Goal: Task Accomplishment & Management: Manage account settings

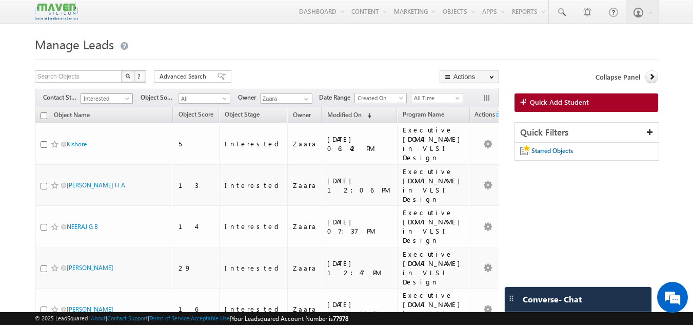
click at [92, 96] on span "Interested" at bounding box center [105, 98] width 49 height 9
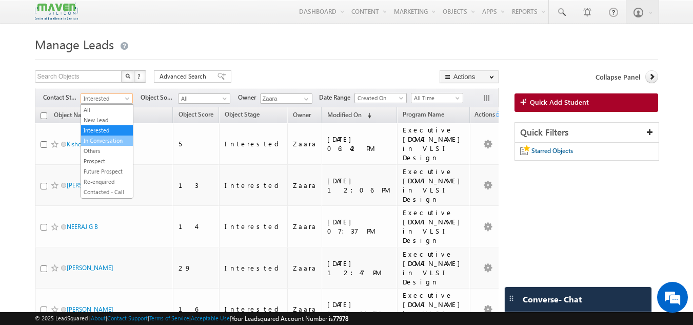
click at [107, 139] on link "In Conversation" at bounding box center [107, 140] width 52 height 9
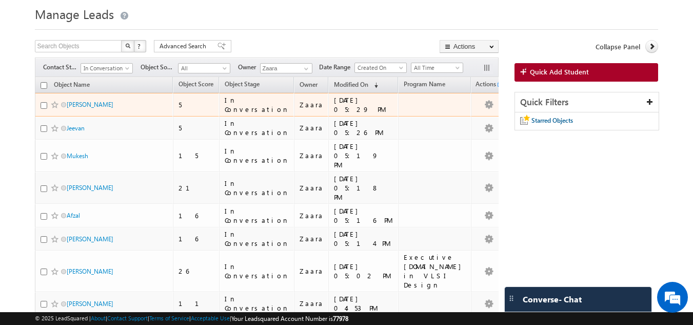
scroll to position [31, 0]
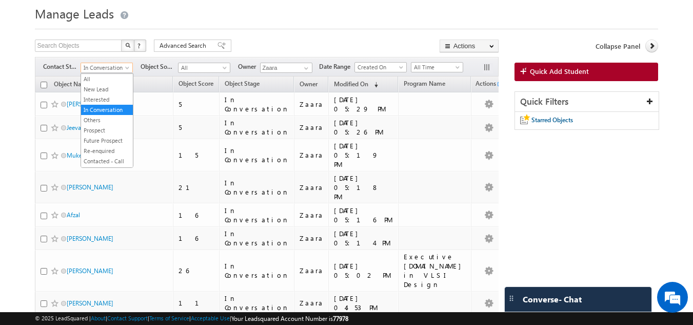
click at [93, 68] on span "In Conversation" at bounding box center [105, 67] width 49 height 9
click at [112, 121] on link "Contacted - Call Back" at bounding box center [107, 124] width 52 height 18
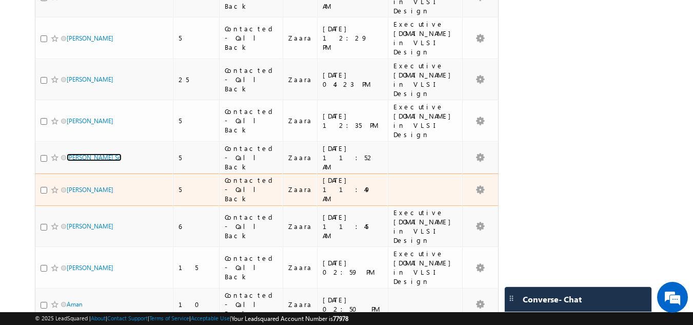
scroll to position [180, 0]
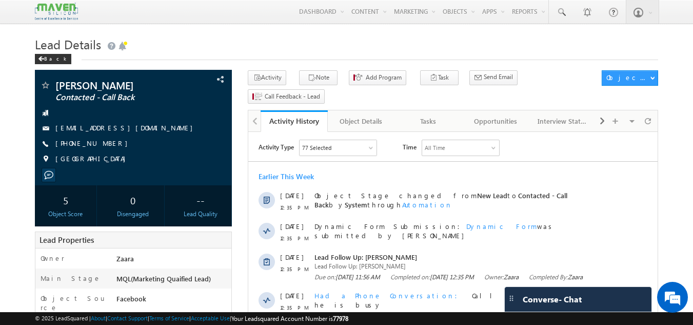
click at [239, 49] on h1 "Lead Details" at bounding box center [347, 43] width 624 height 20
click at [73, 148] on span "[PHONE_NUMBER]" at bounding box center [93, 144] width 77 height 10
click at [430, 112] on link "Tasks" at bounding box center [428, 121] width 67 height 22
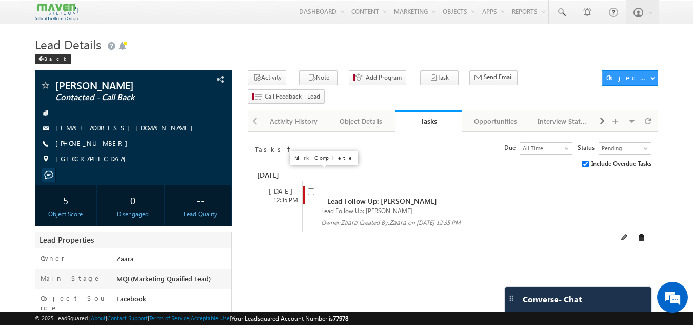
click at [311, 188] on input "checkbox" at bounding box center [311, 191] width 7 height 7
checkbox input "false"
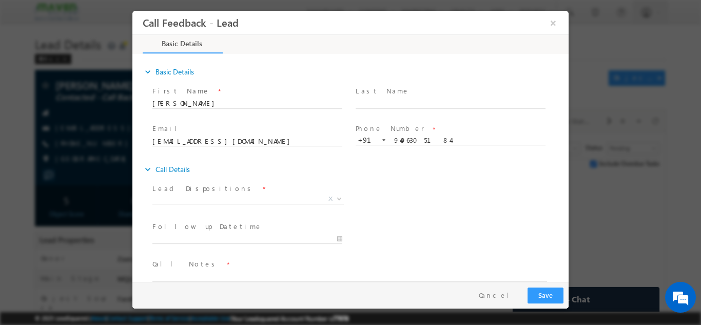
scroll to position [16, 0]
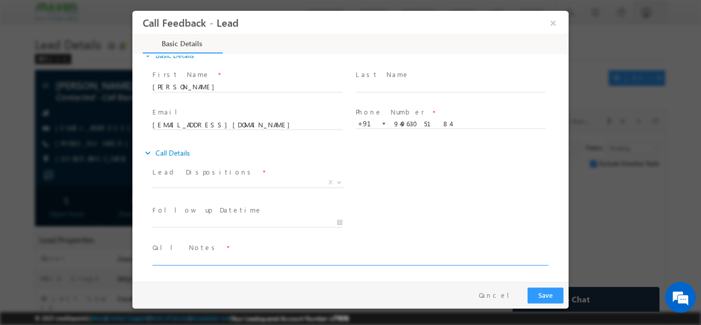
click at [217, 260] on textarea at bounding box center [349, 259] width 395 height 12
type textarea "Btech 2020 / Over all 4.8 years Exp /"
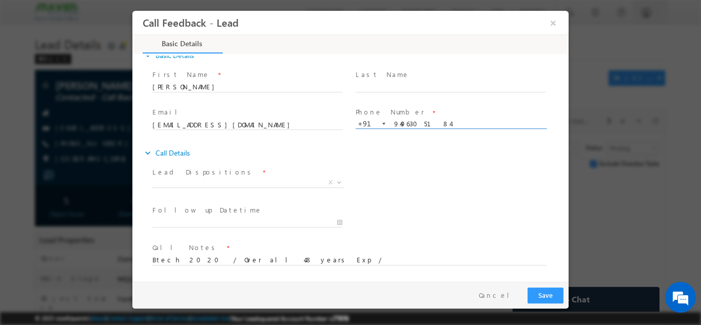
click at [409, 126] on input "9496305184" at bounding box center [451, 124] width 190 height 10
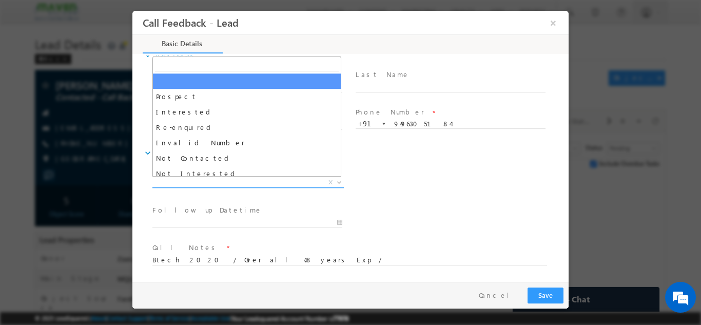
click at [186, 183] on span "X" at bounding box center [247, 182] width 191 height 10
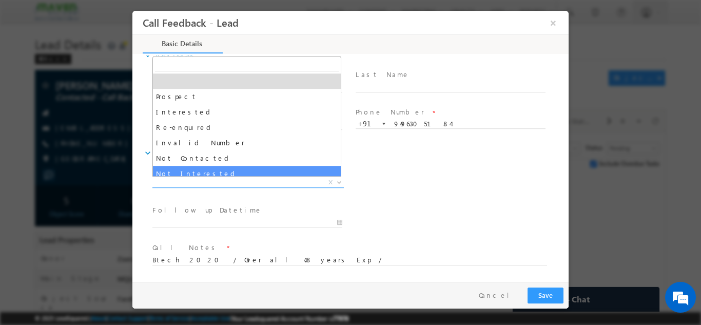
select select "Not Interested"
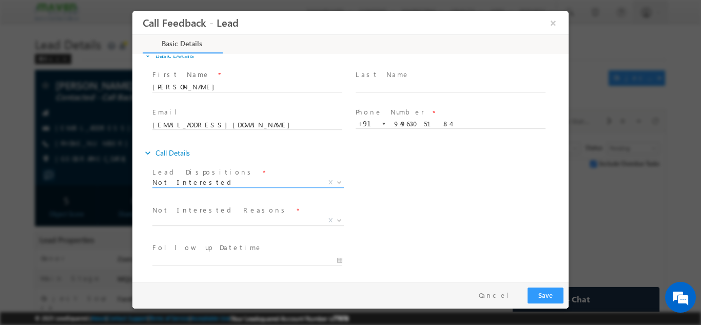
scroll to position [92, 0]
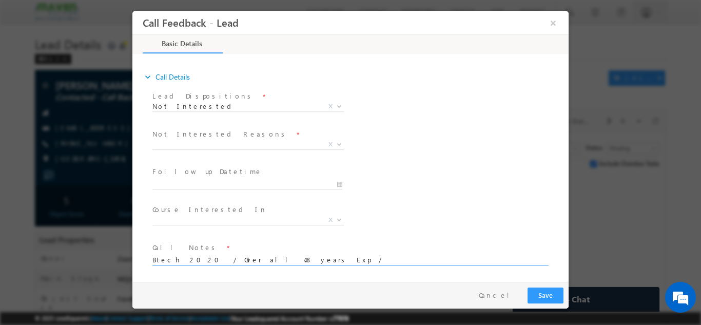
click at [271, 254] on textarea "Btech 2020 / Over all 4.8 years Exp /" at bounding box center [349, 259] width 395 height 12
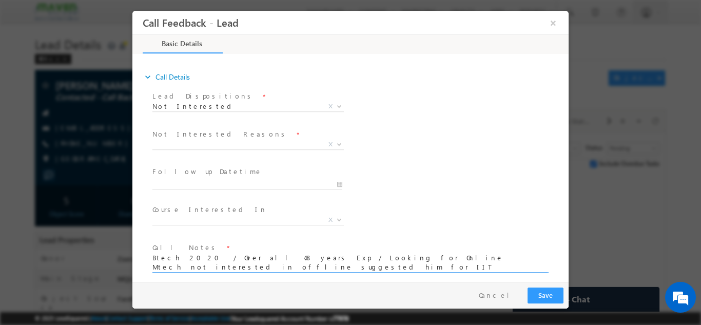
type textarea "Btech 2020 / Over all 4.8 years Exp / Looking for Online Mtech not interested i…"
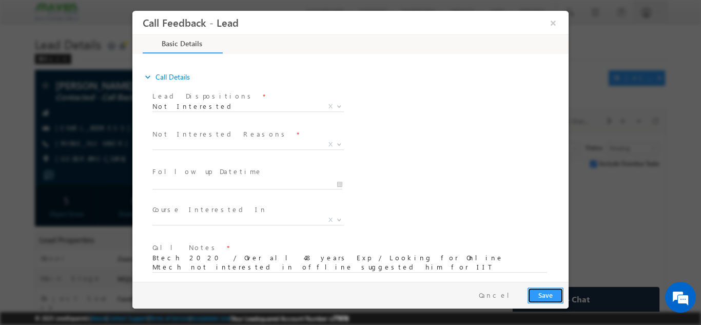
click at [538, 295] on button "Save" at bounding box center [545, 295] width 36 height 16
click at [250, 143] on span "X" at bounding box center [247, 144] width 191 height 10
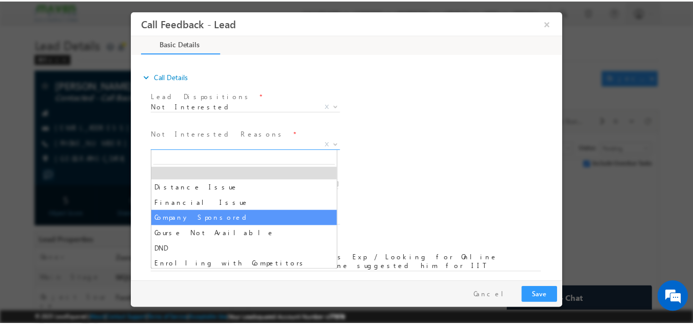
scroll to position [21, 0]
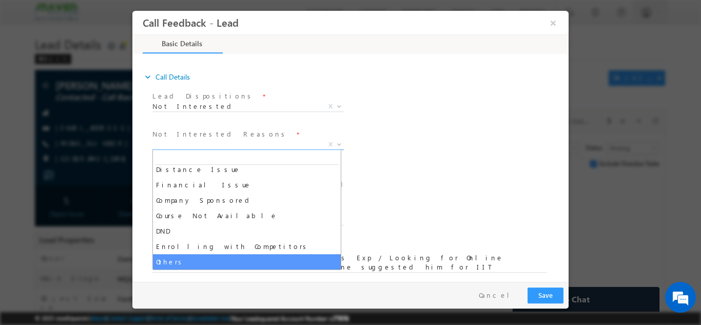
select select "Others"
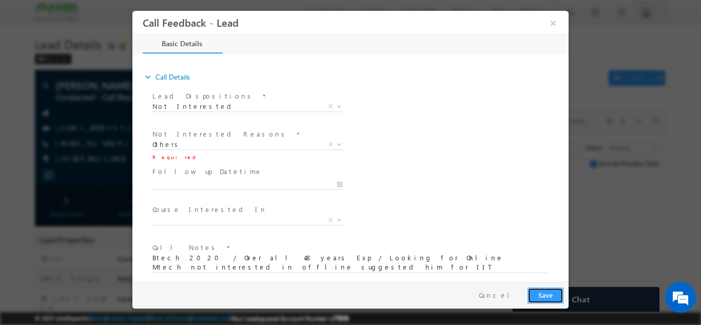
click at [538, 291] on button "Save" at bounding box center [545, 295] width 36 height 16
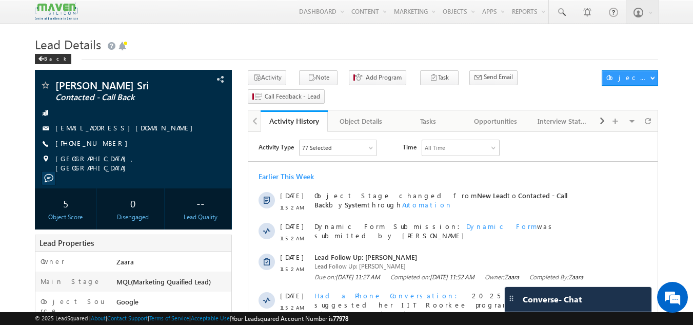
click at [366, 46] on h1 "Lead Details" at bounding box center [347, 43] width 624 height 20
click at [370, 47] on h1 "Lead Details" at bounding box center [347, 43] width 624 height 20
click at [79, 143] on span "+91-9676535675" at bounding box center [93, 144] width 77 height 10
drag, startPoint x: 70, startPoint y: 141, endPoint x: 105, endPoint y: 145, distance: 34.6
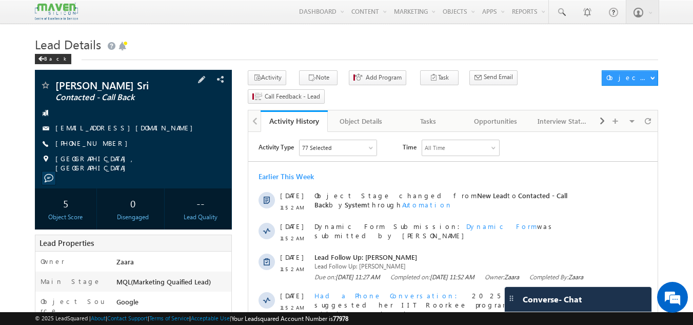
click at [105, 145] on span "+91-9676535675" at bounding box center [93, 144] width 77 height 10
copy span "9676535675"
click at [362, 52] on h1 "Lead Details" at bounding box center [347, 43] width 624 height 20
drag, startPoint x: 71, startPoint y: 144, endPoint x: 105, endPoint y: 146, distance: 33.4
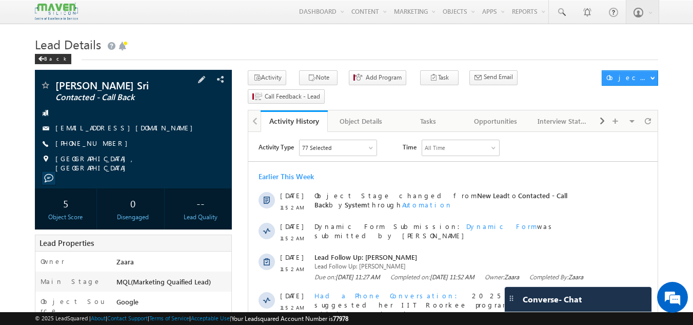
click at [105, 146] on span "+91-9676535675" at bounding box center [93, 144] width 77 height 10
copy span "9676535675"
click at [418, 112] on link "Tasks" at bounding box center [428, 121] width 67 height 22
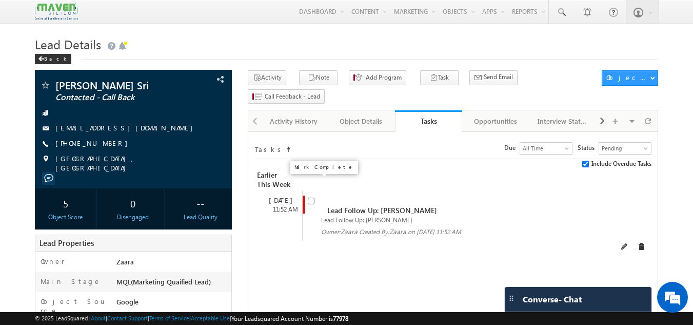
click at [313, 198] on input "checkbox" at bounding box center [311, 201] width 7 height 7
checkbox input "false"
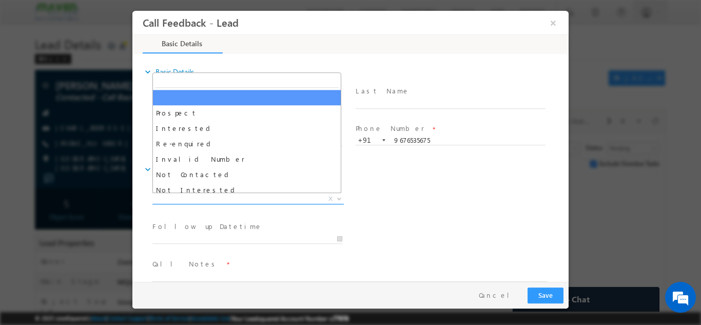
click at [188, 198] on span "X" at bounding box center [247, 198] width 191 height 10
click at [188, 192] on span "Prospect Interested Re-enquired Invalid Number Not Contacted Not Interested In …" at bounding box center [246, 132] width 189 height 121
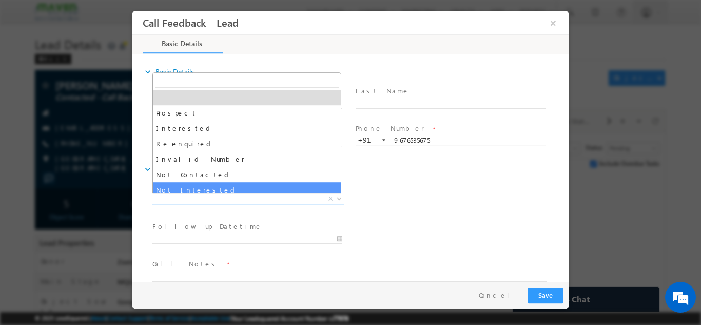
select select "Not Interested"
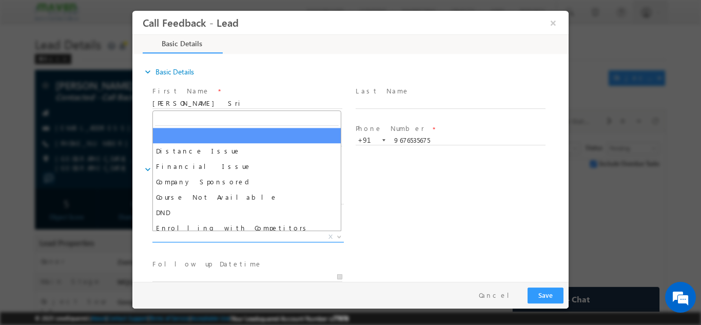
click at [191, 236] on span "X" at bounding box center [247, 236] width 191 height 10
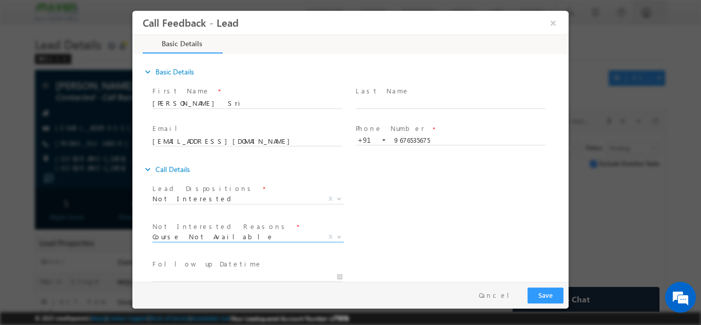
scroll to position [92, 0]
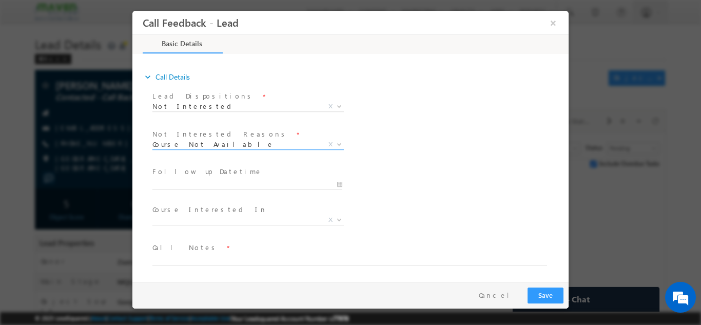
click at [246, 219] on span "X" at bounding box center [247, 219] width 191 height 10
click at [251, 246] on span "Call Notes *" at bounding box center [343, 247] width 383 height 11
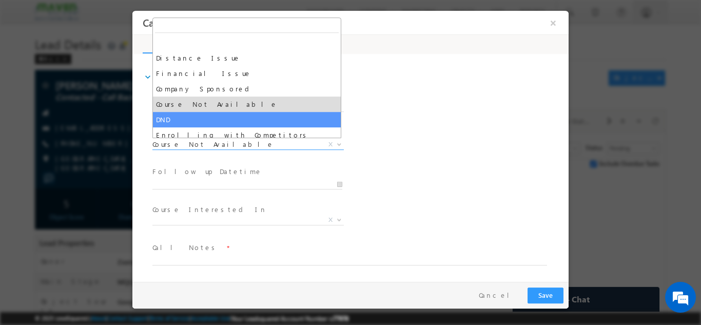
drag, startPoint x: 210, startPoint y: 145, endPoint x: 220, endPoint y: 124, distance: 23.0
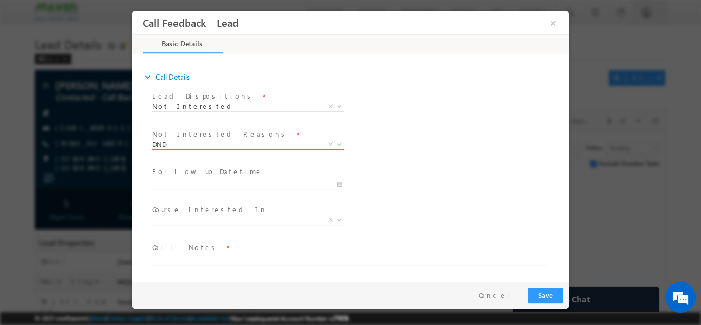
click at [202, 145] on span "DND" at bounding box center [235, 143] width 167 height 9
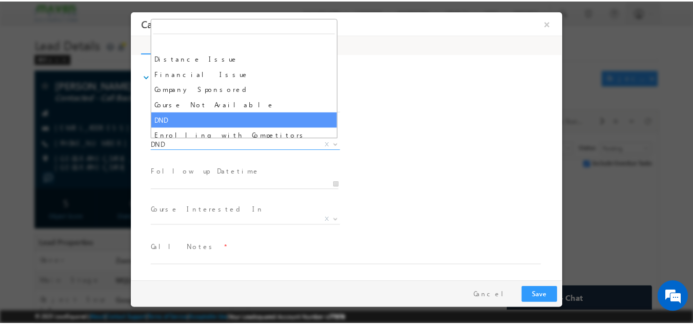
scroll to position [21, 0]
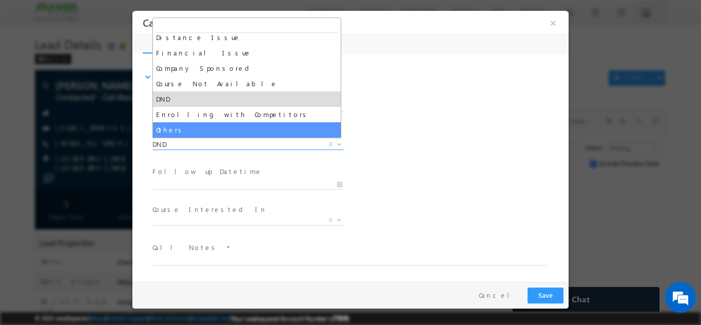
select select "Others"
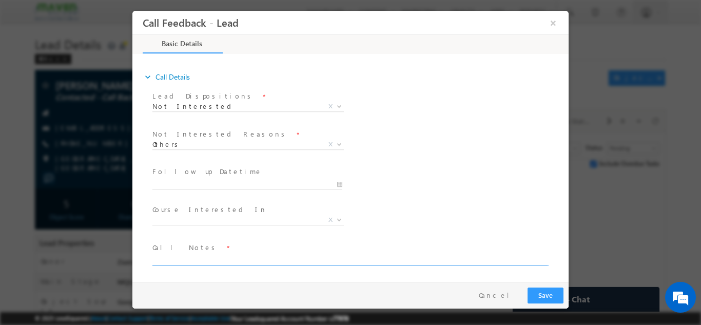
click at [193, 253] on textarea at bounding box center [349, 259] width 395 height 12
click at [424, 259] on textarea "She is looking fornormal courses from Maven that is JOC and she has already spo…" at bounding box center [349, 259] width 395 height 12
click at [209, 255] on textarea "She is looking fornormal courses from Maven that is JOC and she has already spo…" at bounding box center [349, 259] width 395 height 12
type textarea "She is looking for normal courses from Maven that is JOC and she has already sp…"
click at [555, 292] on button "Save" at bounding box center [545, 295] width 36 height 16
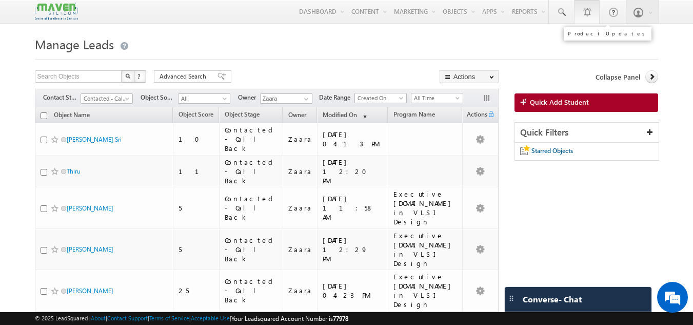
click at [587, 15] on div at bounding box center [587, 12] width 10 height 10
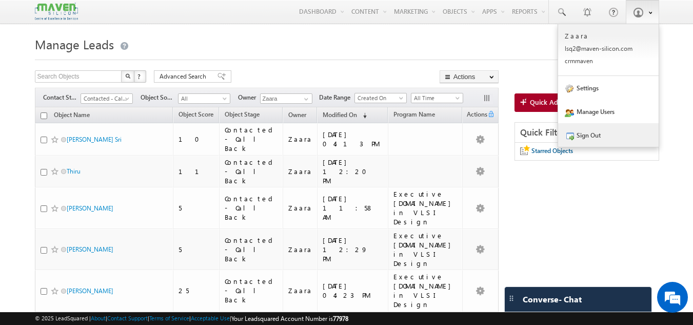
click at [606, 137] on link "Sign Out" at bounding box center [608, 135] width 101 height 24
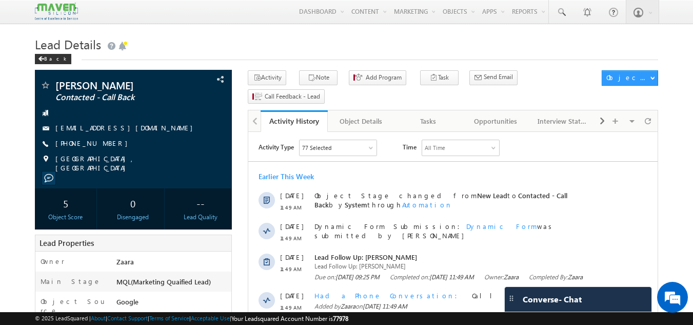
click at [419, 40] on h1 "Lead Details" at bounding box center [347, 43] width 624 height 20
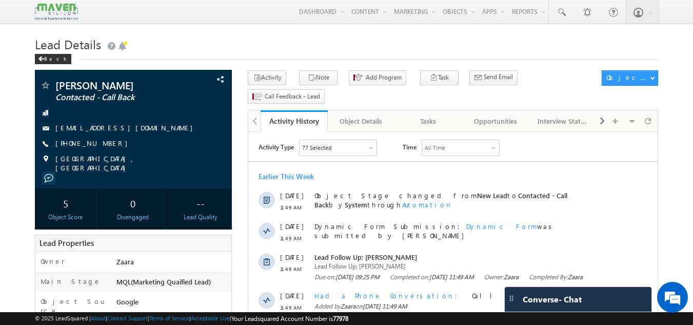
click at [419, 40] on h1 "Lead Details" at bounding box center [347, 43] width 624 height 20
click at [430, 52] on h1 "Lead Details" at bounding box center [347, 43] width 624 height 20
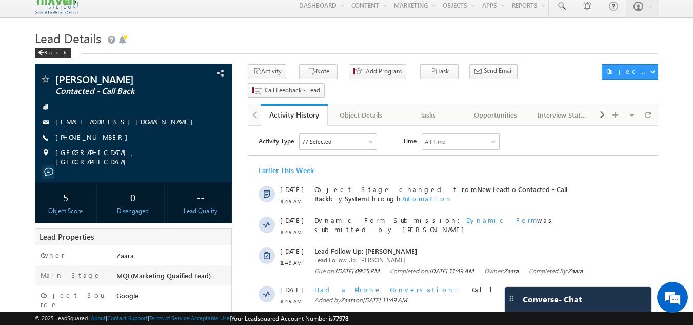
scroll to position [7, 0]
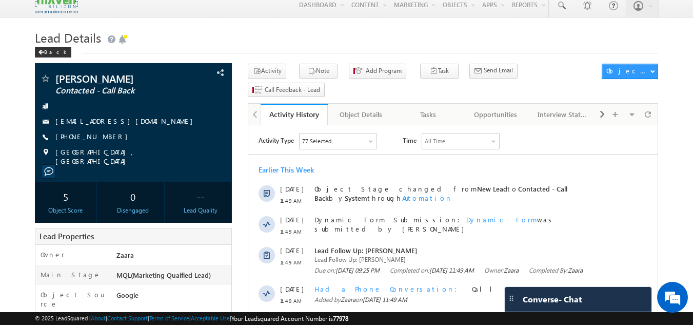
click at [349, 42] on h1 "Lead Details" at bounding box center [347, 37] width 624 height 20
click at [318, 51] on div "Back" at bounding box center [347, 50] width 624 height 7
click at [322, 40] on h1 "Lead Details" at bounding box center [347, 37] width 624 height 20
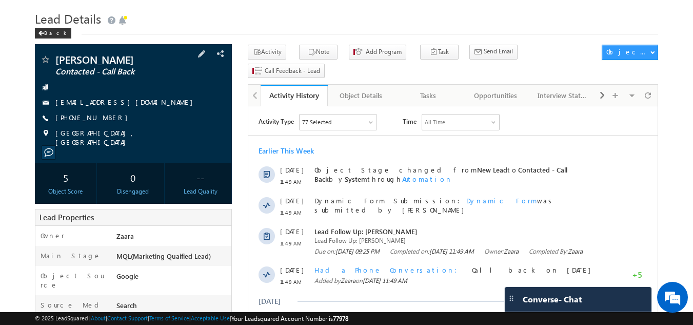
scroll to position [0, 0]
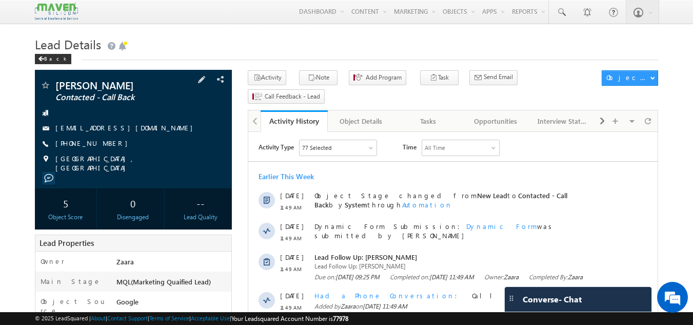
drag, startPoint x: 71, startPoint y: 146, endPoint x: 105, endPoint y: 148, distance: 33.9
click at [105, 148] on span "[PHONE_NUMBER]" at bounding box center [93, 144] width 77 height 10
copy span "7975830181"
